Goal: Task Accomplishment & Management: Manage account settings

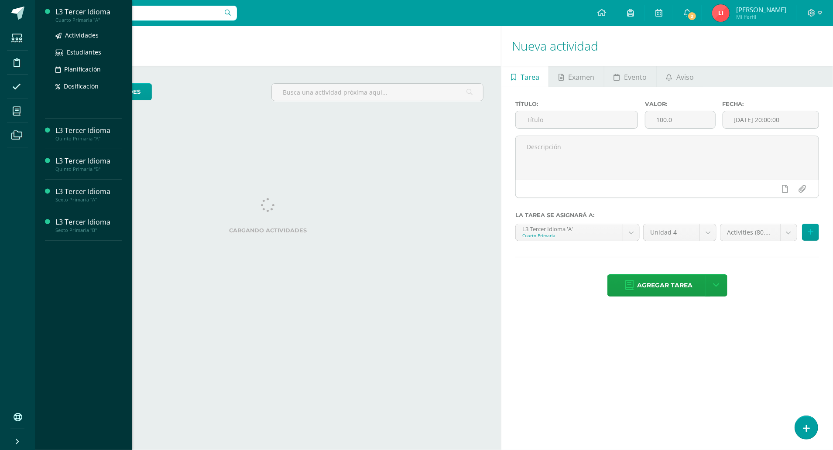
click at [83, 22] on div "Cuarto Primaria "A"" at bounding box center [88, 20] width 66 height 6
click at [83, 13] on div "L3 Tercer Idioma" at bounding box center [88, 12] width 66 height 10
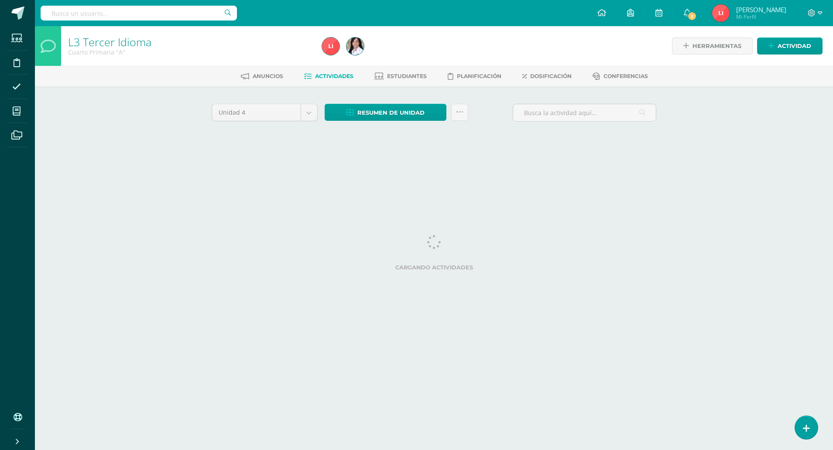
click at [83, 13] on input "text" at bounding box center [139, 13] width 196 height 15
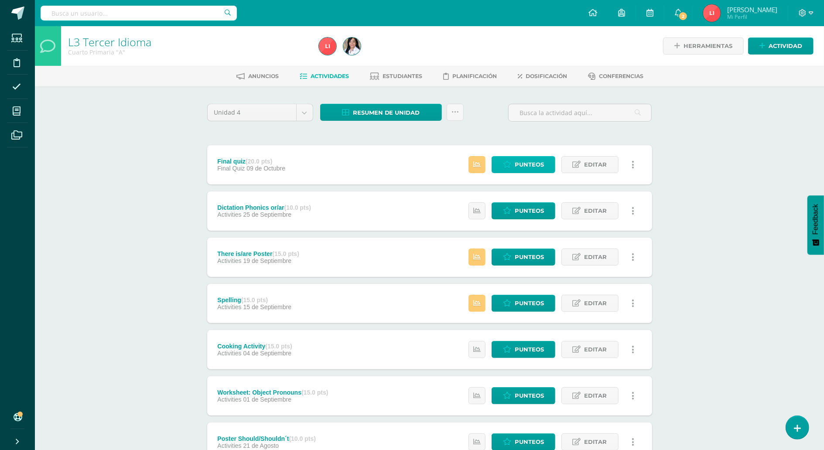
click at [505, 168] on link "Punteos" at bounding box center [524, 164] width 64 height 17
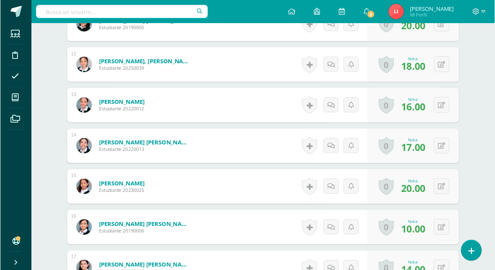
scroll to position [758, 0]
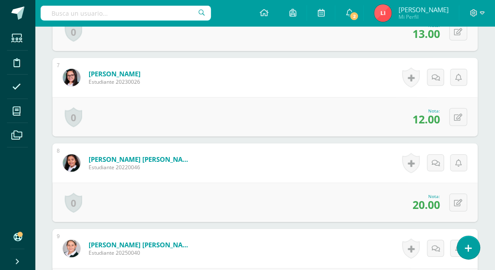
drag, startPoint x: 832, startPoint y: 0, endPoint x: 179, endPoint y: 127, distance: 665.8
click at [179, 127] on div "0 Logros Logros obtenidos Aún no hay logros agregados Nota: 12.00" at bounding box center [264, 116] width 425 height 39
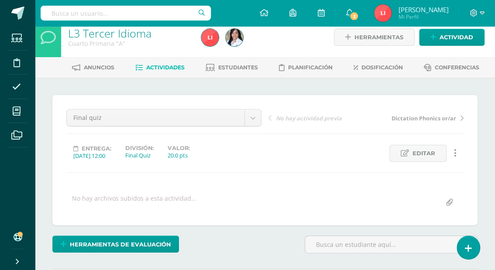
scroll to position [0, 0]
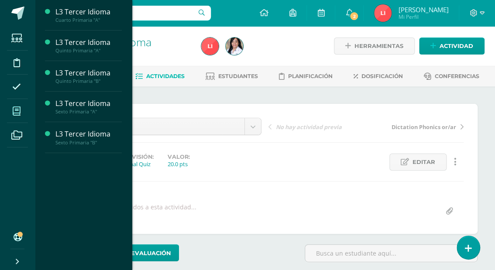
click at [12, 117] on span at bounding box center [17, 111] width 20 height 20
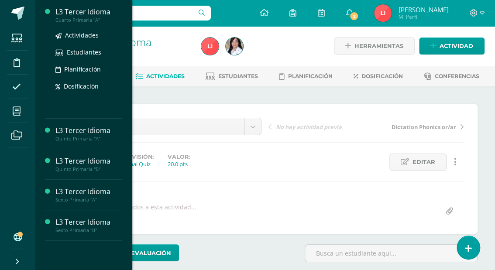
click at [88, 17] on div "Cuarto Primaria "A"" at bounding box center [88, 20] width 66 height 6
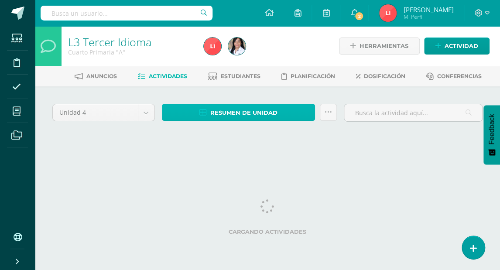
click at [260, 110] on span "Resumen de unidad" at bounding box center [243, 113] width 67 height 16
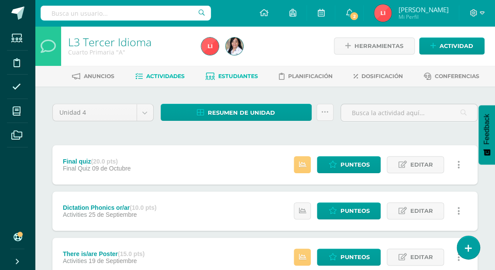
click at [233, 77] on span "Estudiantes" at bounding box center [238, 76] width 40 height 7
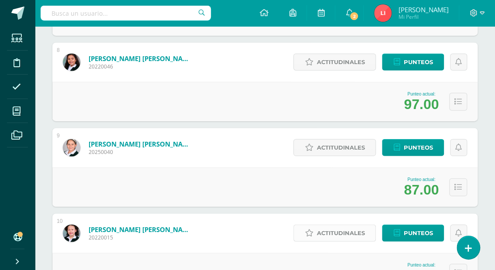
scroll to position [501, 0]
